Goal: Transaction & Acquisition: Purchase product/service

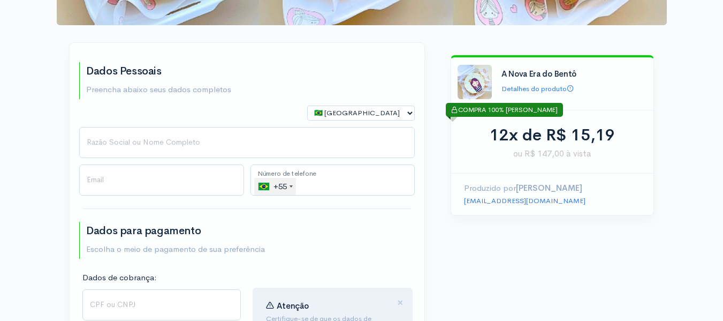
scroll to position [214, 0]
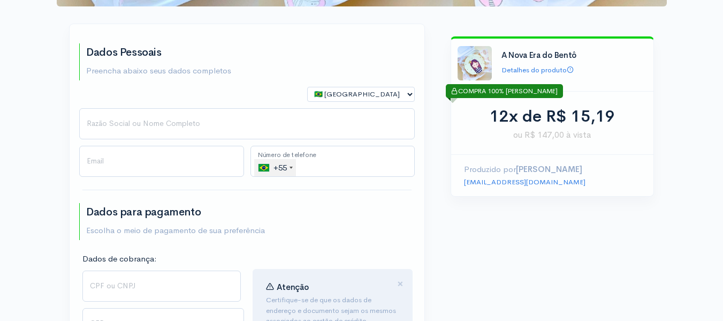
click at [186, 101] on div "🇧🇷 [GEOGRAPHIC_DATA] 🇵🇹 [GEOGRAPHIC_DATA] 🇺🇸 [GEOGRAPHIC_DATA] 🇦🇷 [GEOGRAPHIC_D…" at bounding box center [247, 98] width 342 height 22
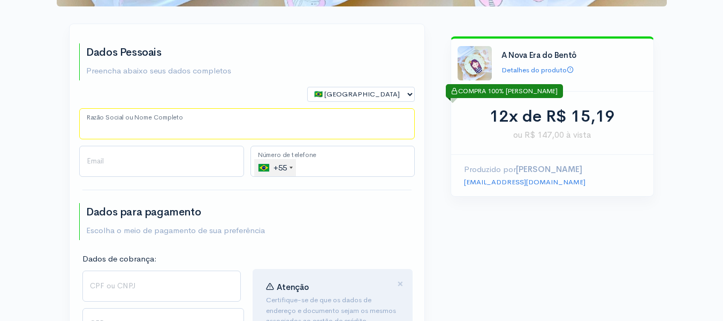
click at [184, 117] on input "Razão Social ou Nome Completo" at bounding box center [247, 123] width 336 height 31
click at [184, 118] on input "Razão Social ou Nome Completo" at bounding box center [247, 123] width 336 height 31
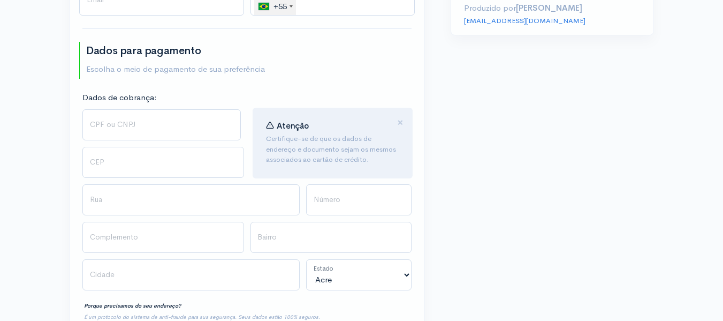
scroll to position [375, 0]
click at [177, 128] on input "CPF ou CNPJ" at bounding box center [161, 125] width 158 height 31
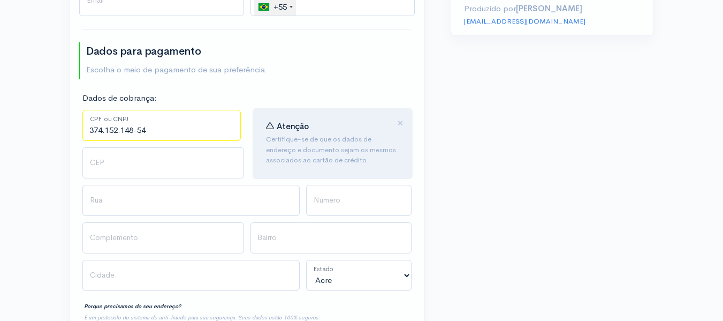
type input "374.152.148-54"
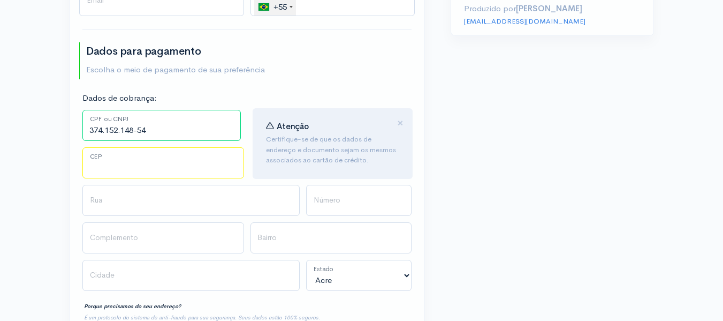
click at [159, 166] on input "CEP" at bounding box center [163, 162] width 162 height 31
type input "08161180"
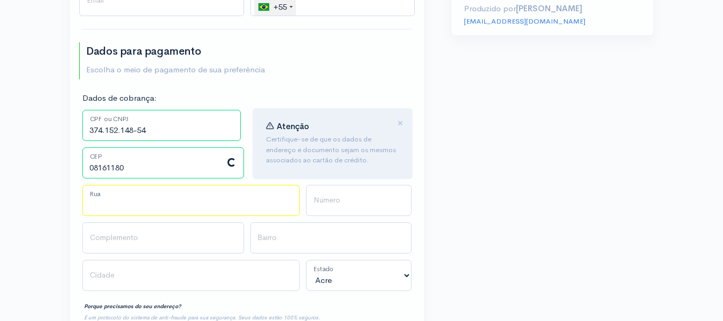
type input "Rua Macaúba-Mirim"
type input "Jardim dos Ipês"
type input "[GEOGRAPHIC_DATA]"
select select "SP"
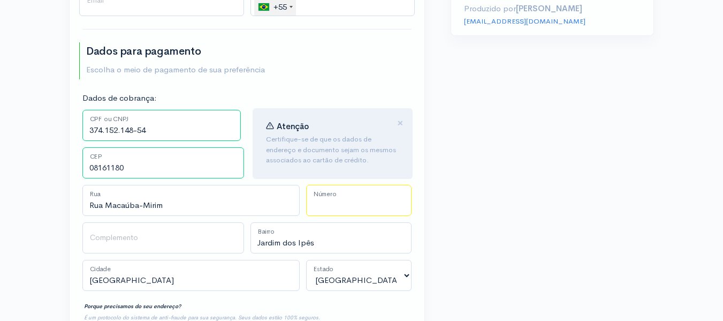
click at [360, 209] on input "Número" at bounding box center [358, 200] width 105 height 31
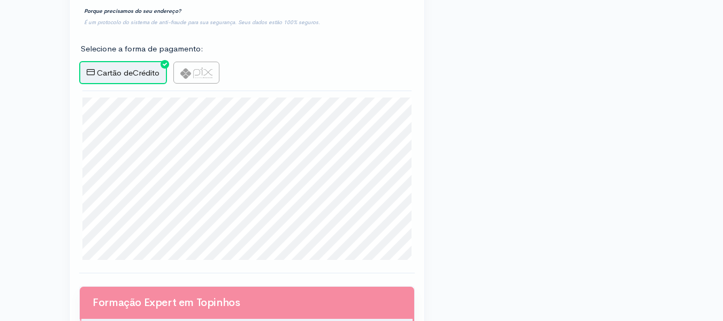
scroll to position [696, 0]
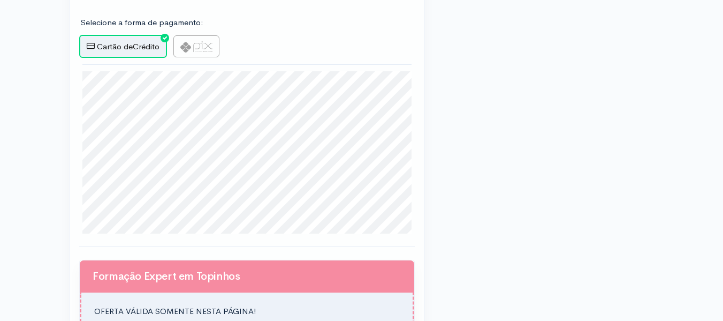
type input "353"
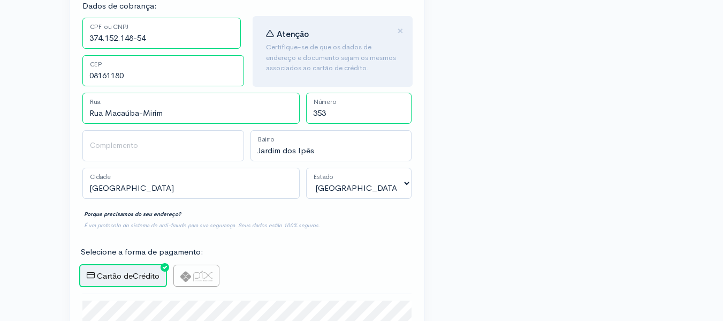
scroll to position [482, 0]
